Goal: Transaction & Acquisition: Purchase product/service

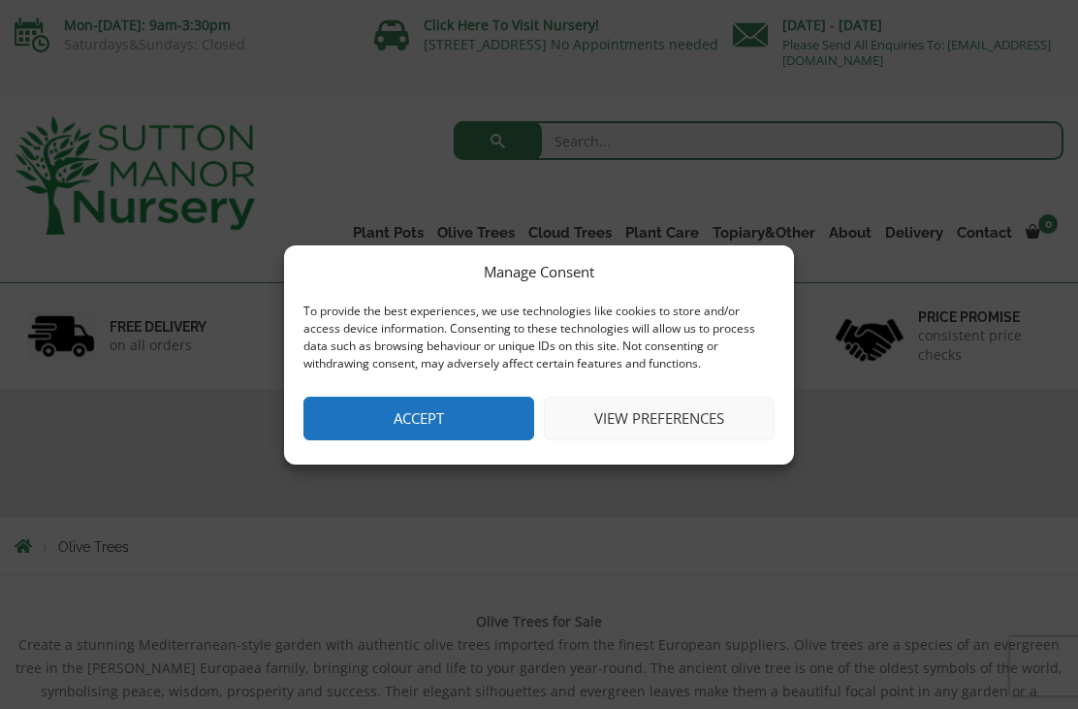
click at [603, 419] on button "View preferences" at bounding box center [659, 418] width 231 height 44
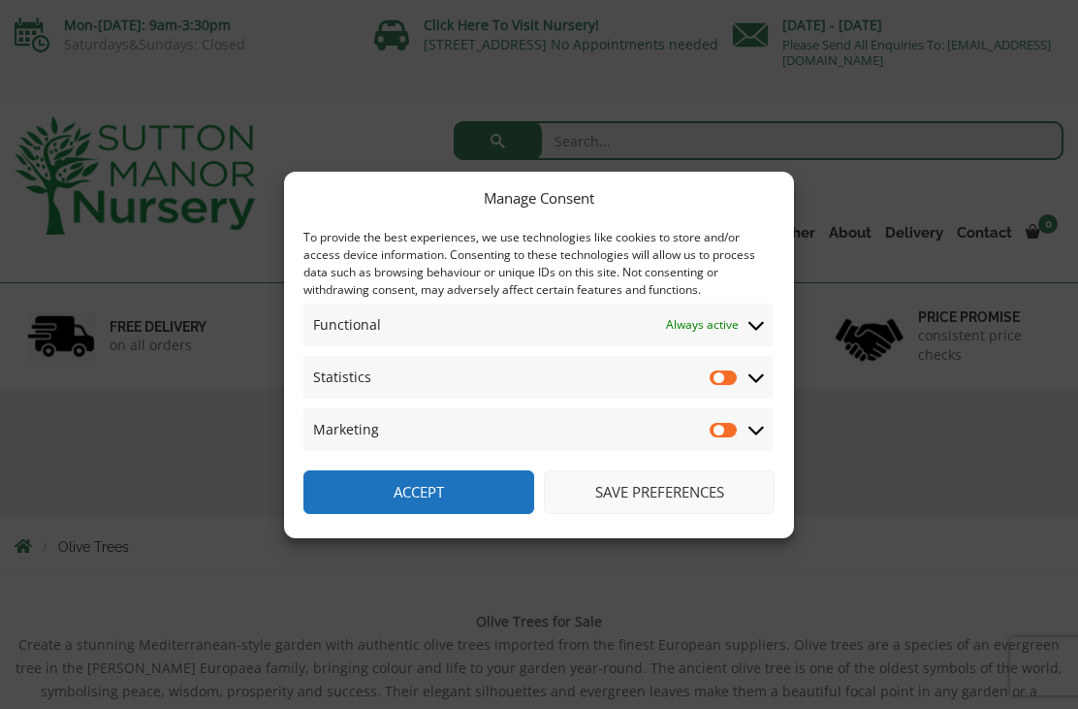
click at [615, 492] on button "Save preferences" at bounding box center [659, 492] width 231 height 44
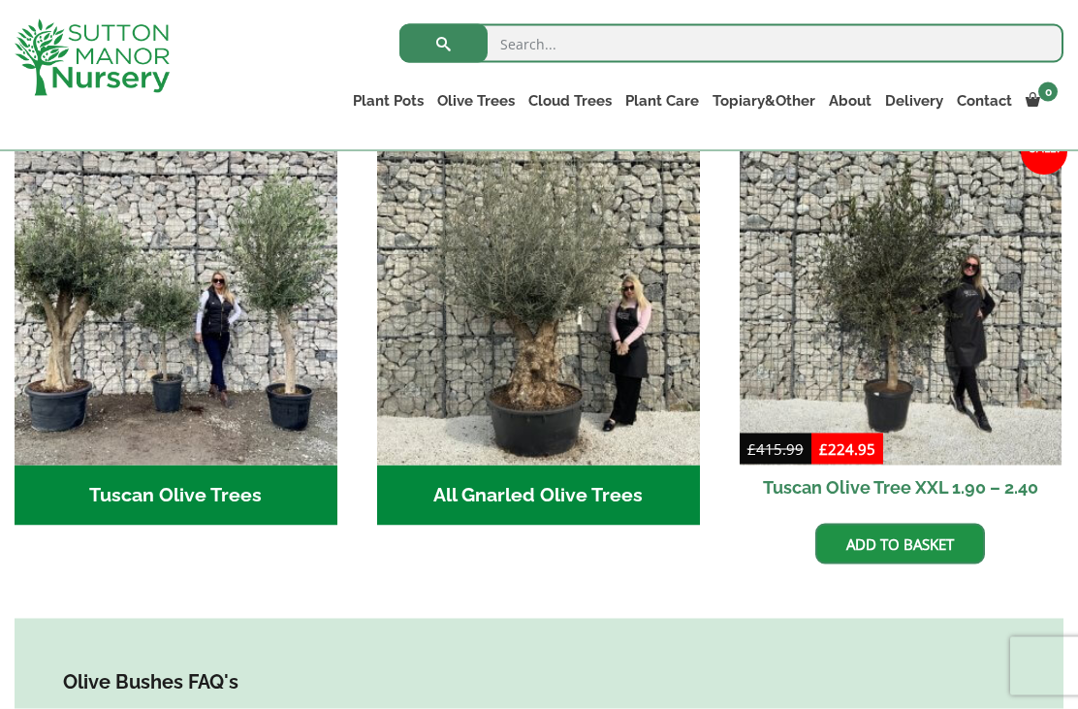
scroll to position [729, 0]
click at [177, 464] on h2 "Tuscan Olive Trees (2)" at bounding box center [176, 494] width 323 height 60
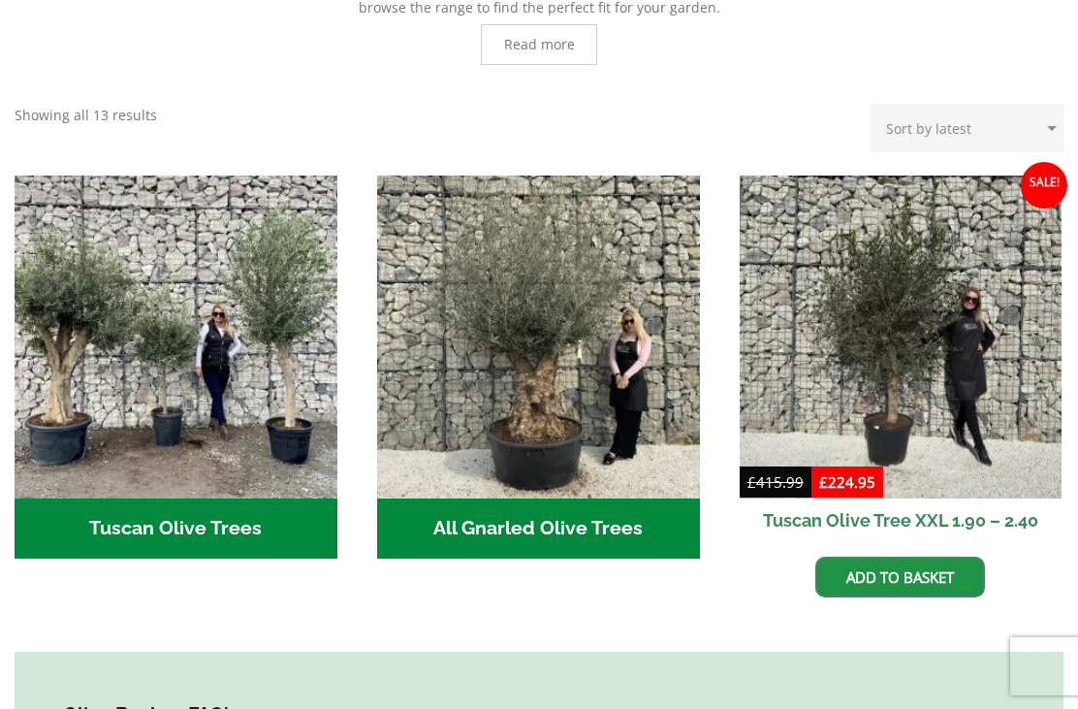
scroll to position [791, 0]
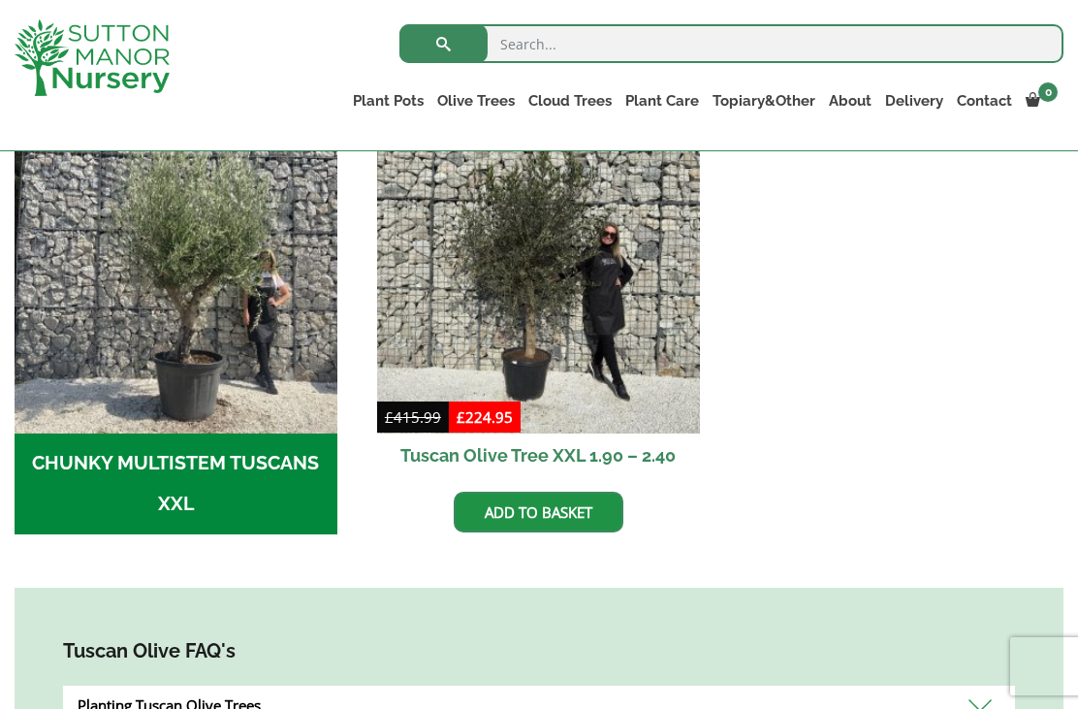
scroll to position [657, 0]
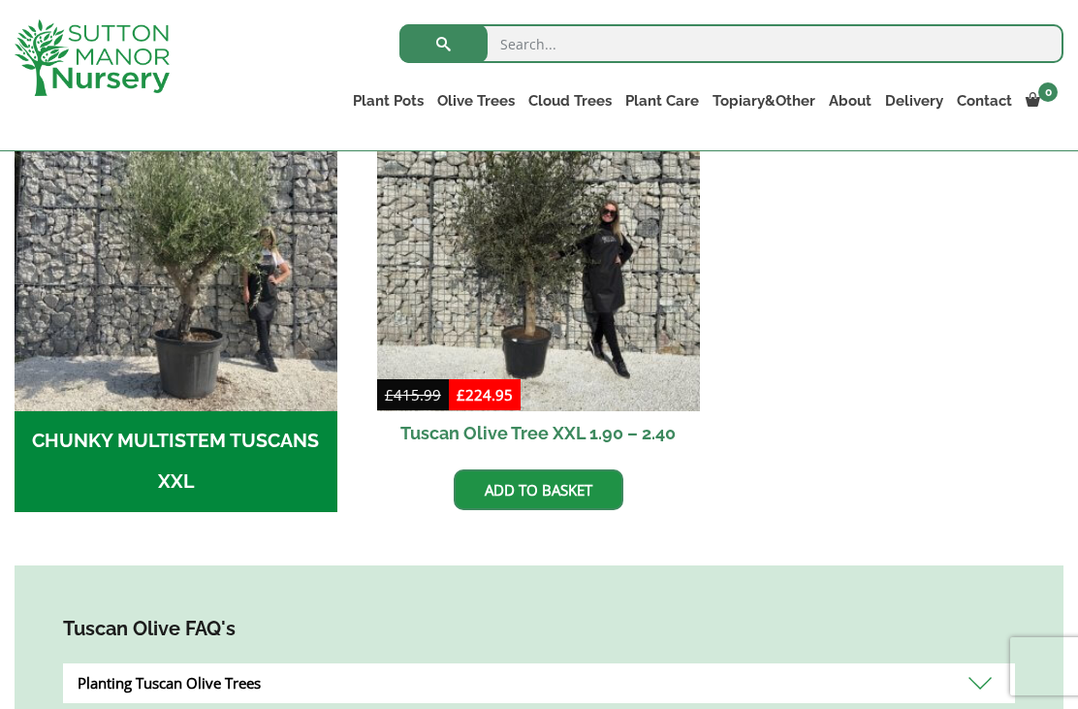
click at [114, 352] on img "Visit product category CHUNKY MULTISTEM TUSCANS XXL" at bounding box center [176, 249] width 323 height 323
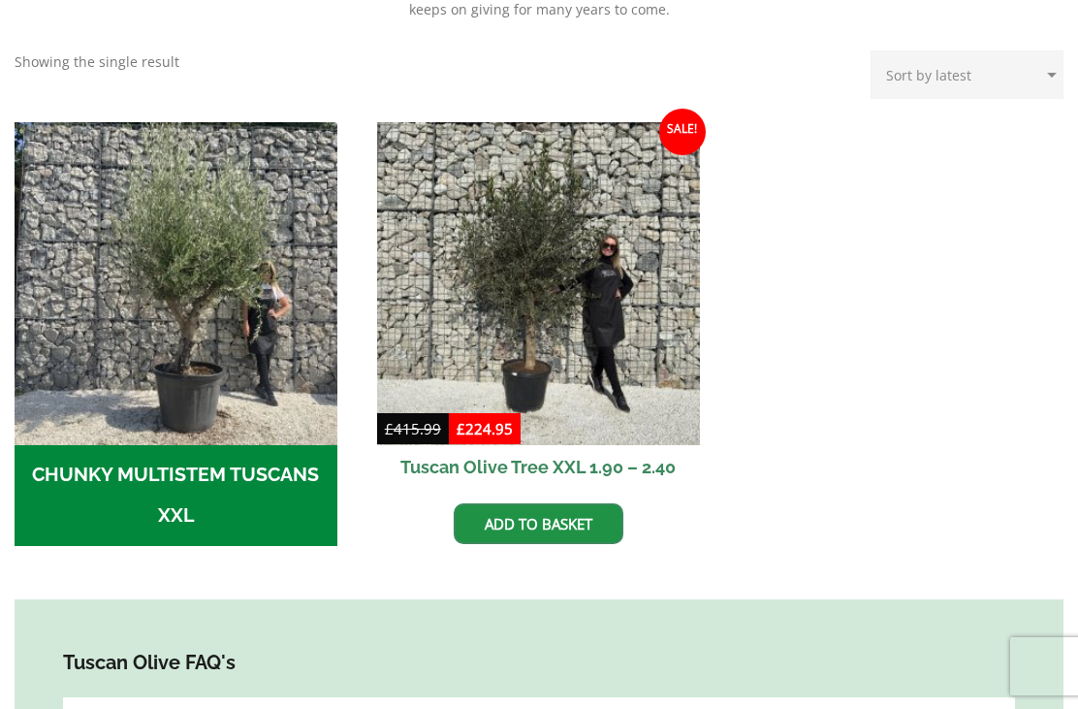
scroll to position [719, 0]
